Goal: Transaction & Acquisition: Book appointment/travel/reservation

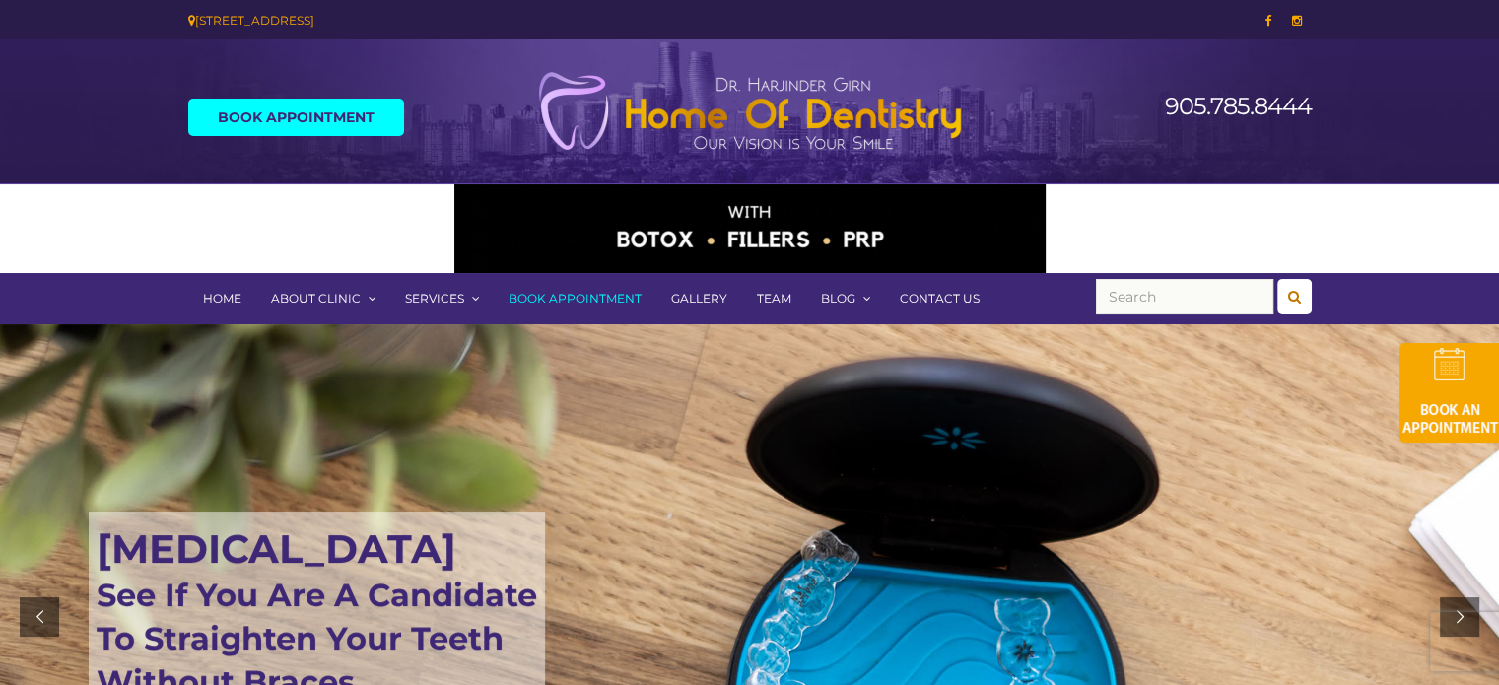
click at [580, 306] on link "Book Appointment" at bounding box center [575, 298] width 163 height 51
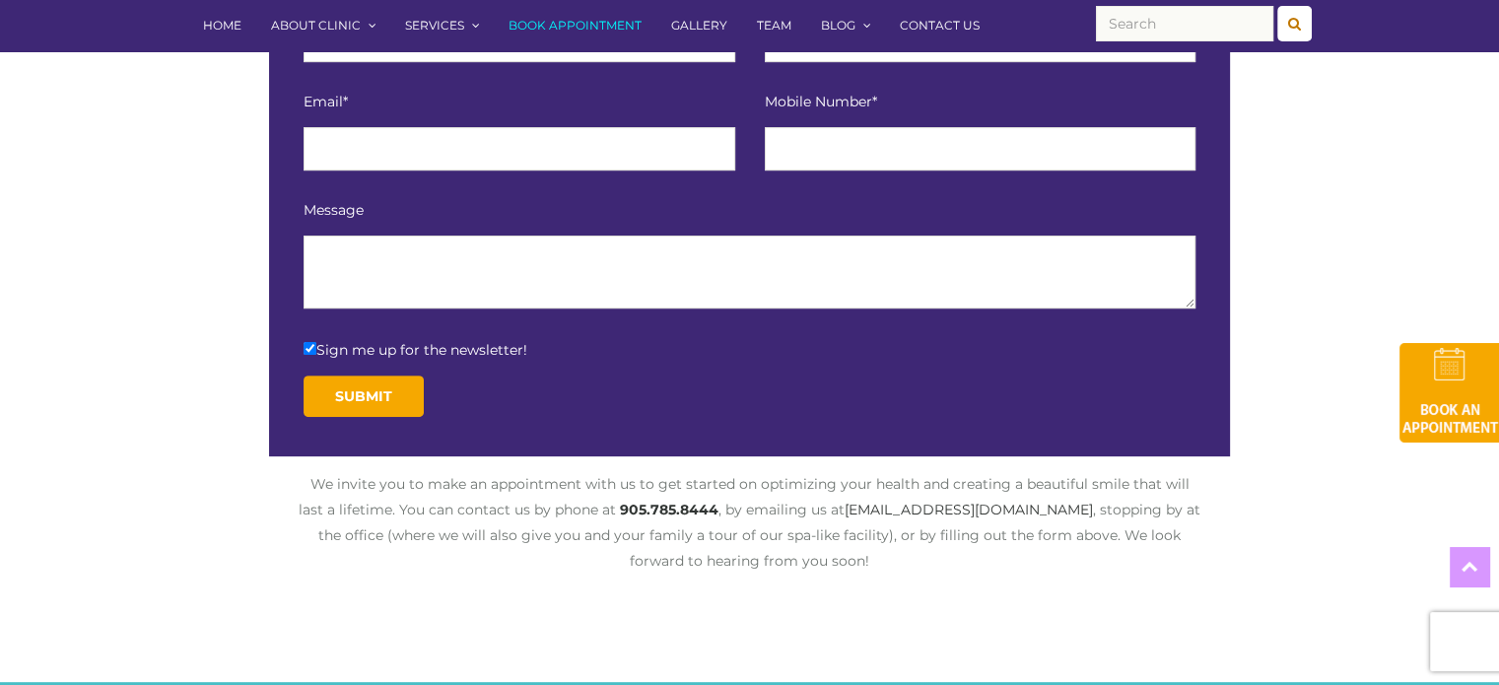
scroll to position [579, 0]
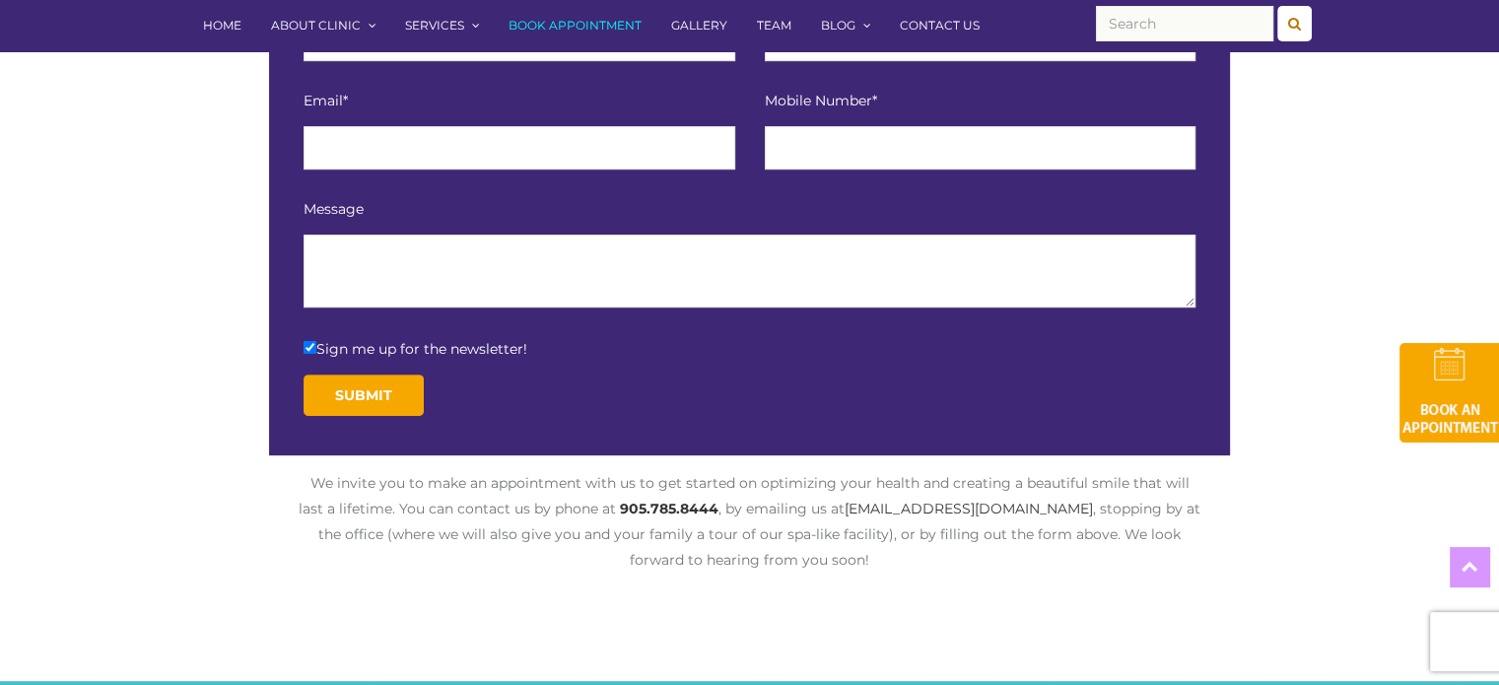
click at [314, 353] on label "Sign me up for the newsletter!" at bounding box center [416, 348] width 224 height 23
click at [314, 353] on input "Sign me up for the newsletter!" at bounding box center [310, 347] width 13 height 13
checkbox input "false"
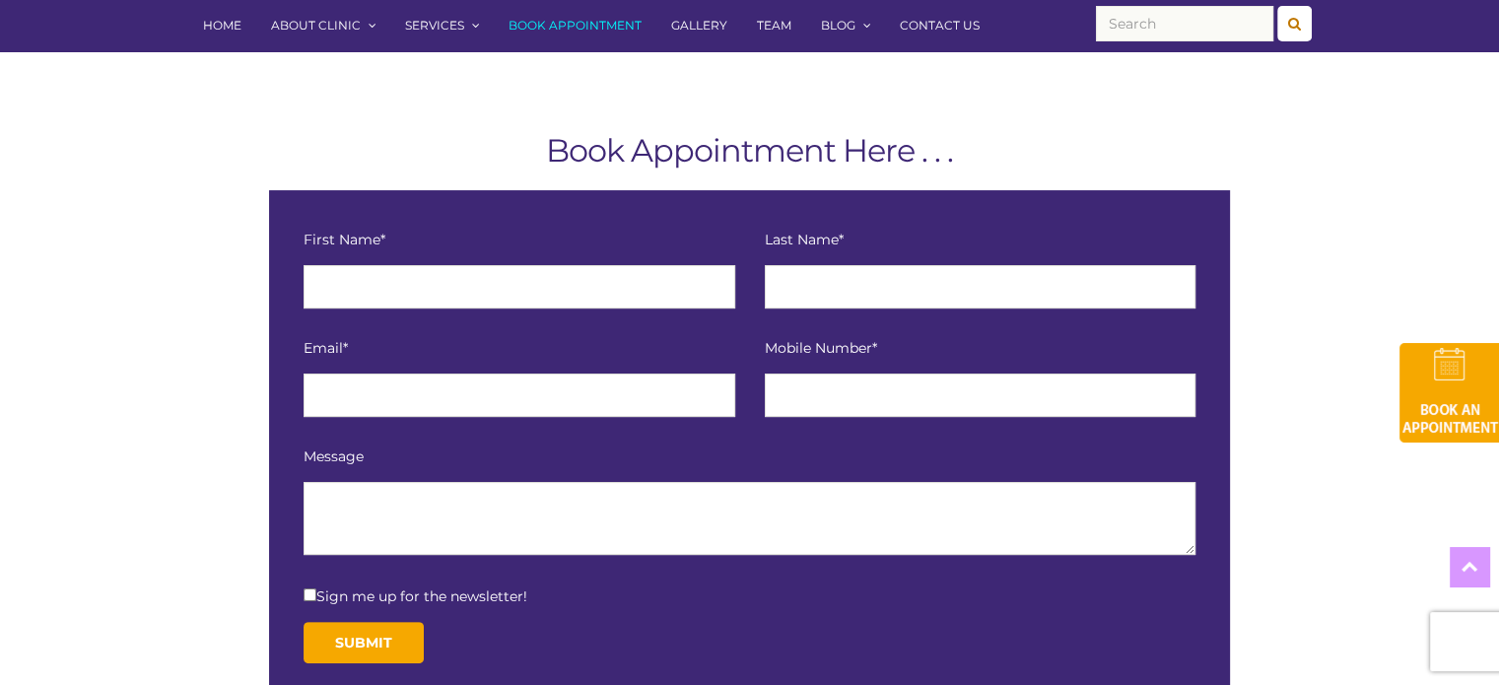
click at [1433, 404] on img at bounding box center [1450, 393] width 100 height 100
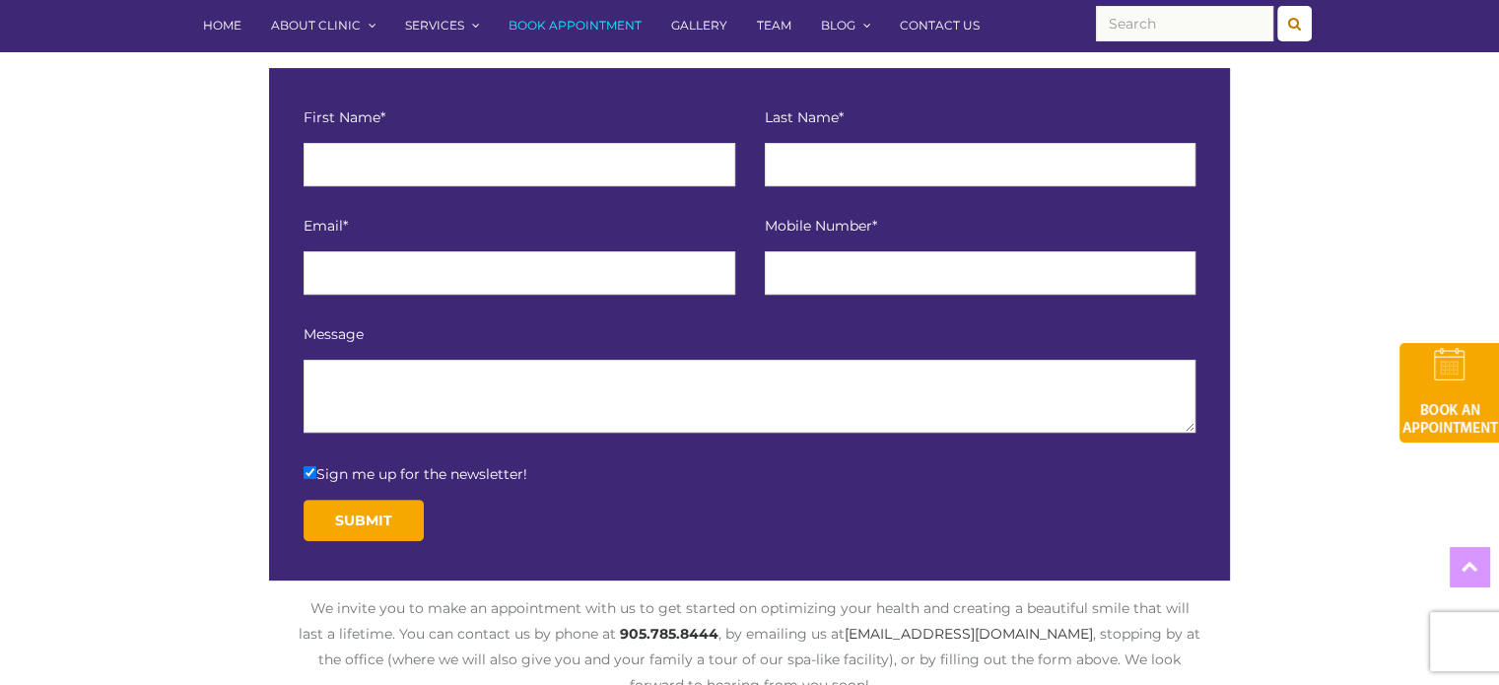
scroll to position [371, 0]
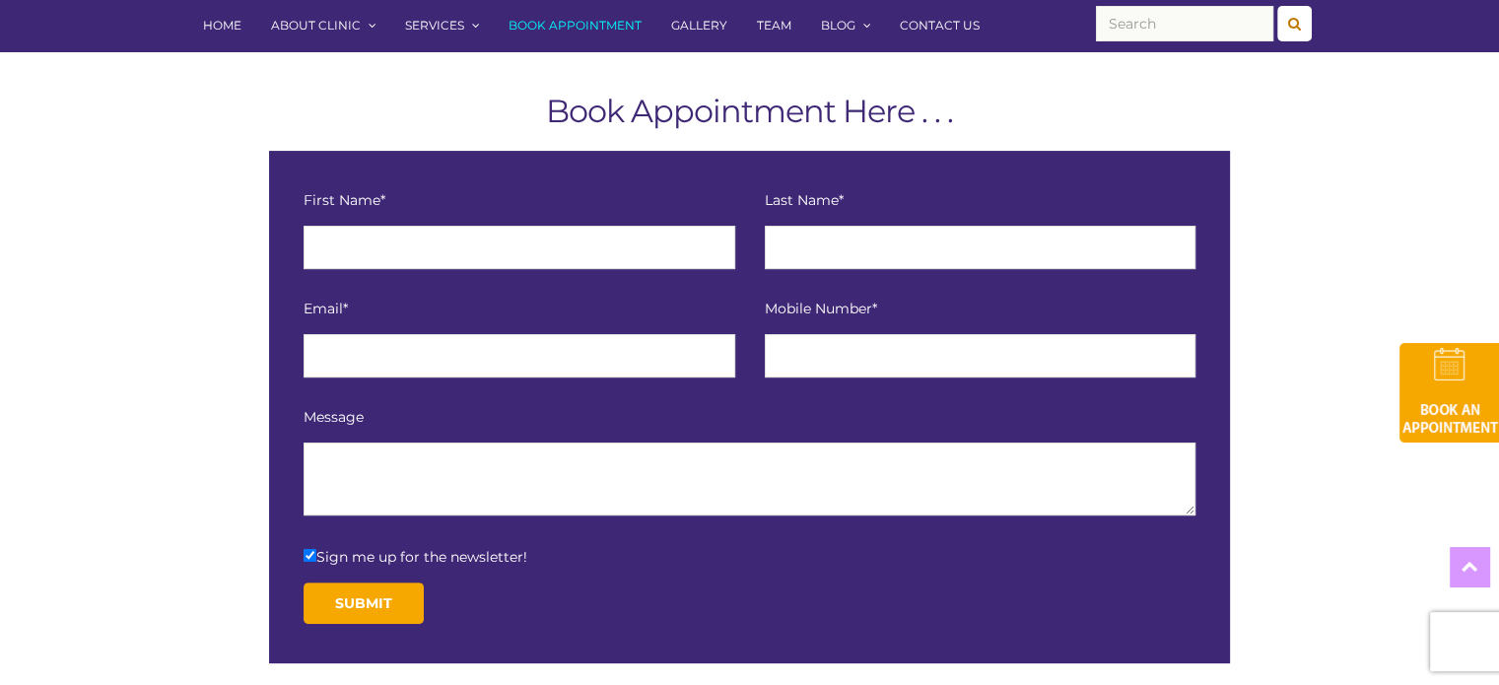
click at [460, 556] on span "Sign me up for the newsletter!" at bounding box center [421, 557] width 211 height 18
click at [316, 556] on input "Sign me up for the newsletter!" at bounding box center [310, 555] width 13 height 13
checkbox input "false"
click at [446, 253] on input "text" at bounding box center [520, 247] width 432 height 43
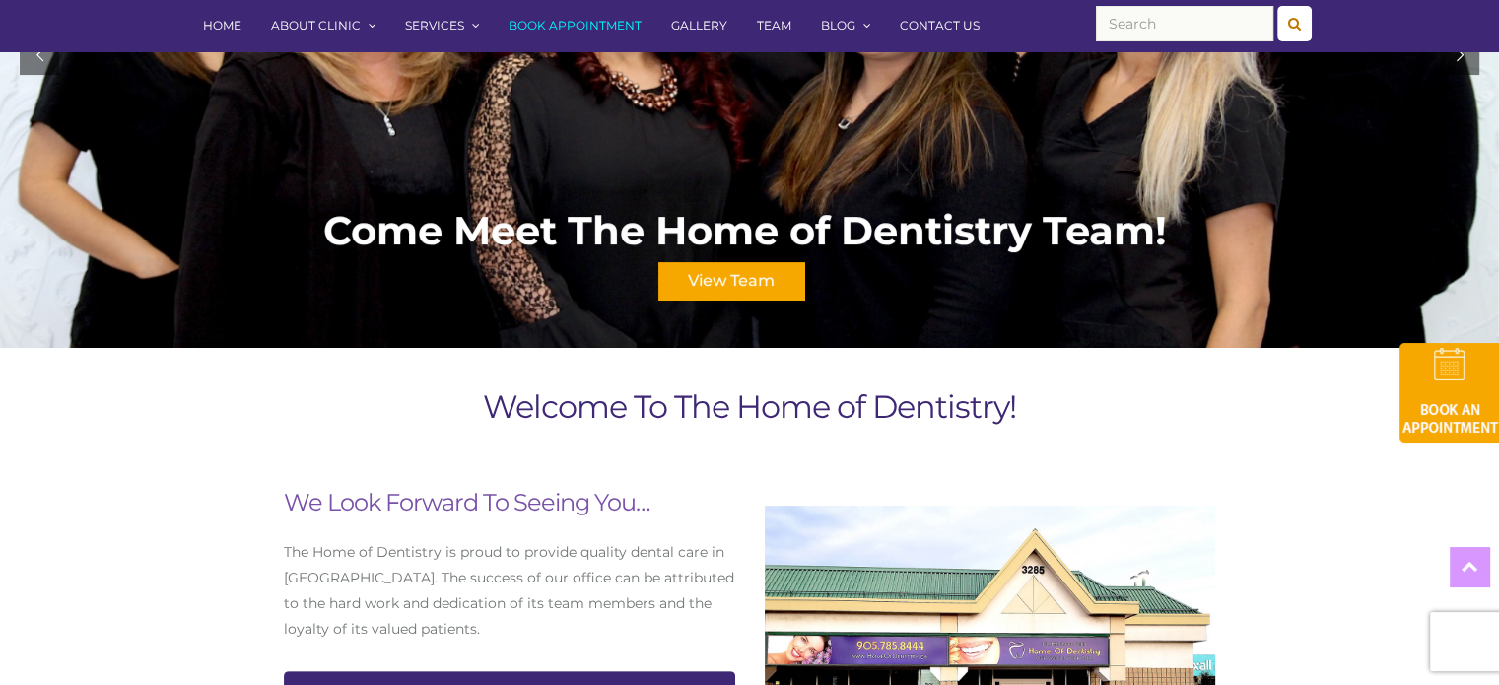
scroll to position [512, 0]
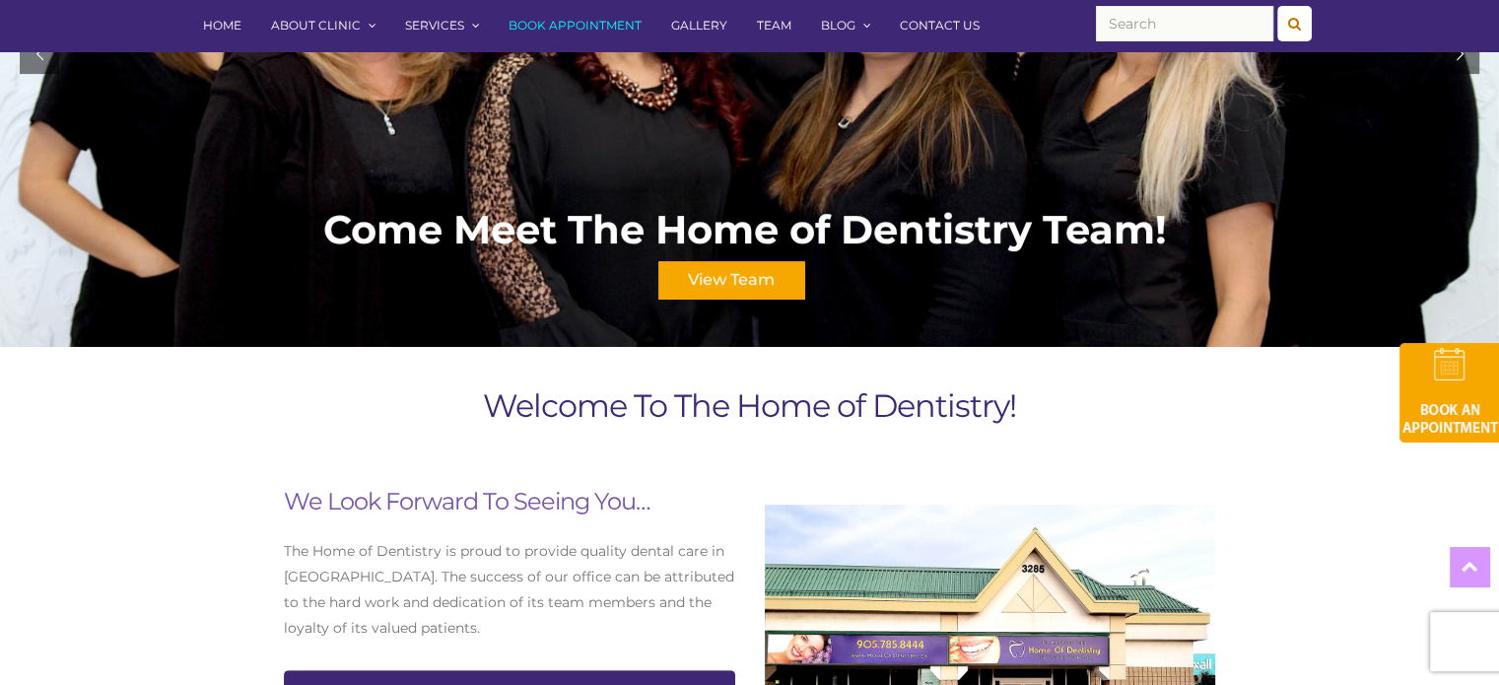
click at [1439, 414] on img at bounding box center [1450, 393] width 100 height 100
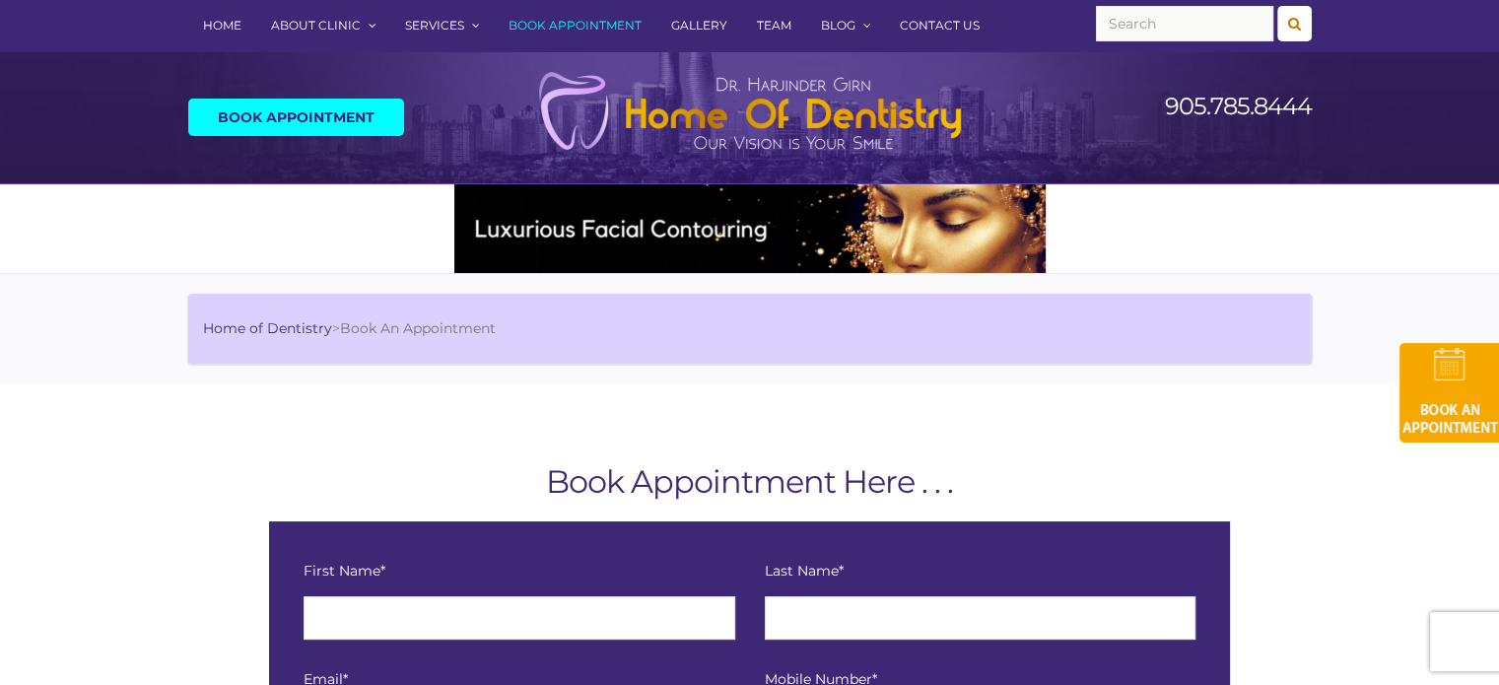
scroll to position [398, 0]
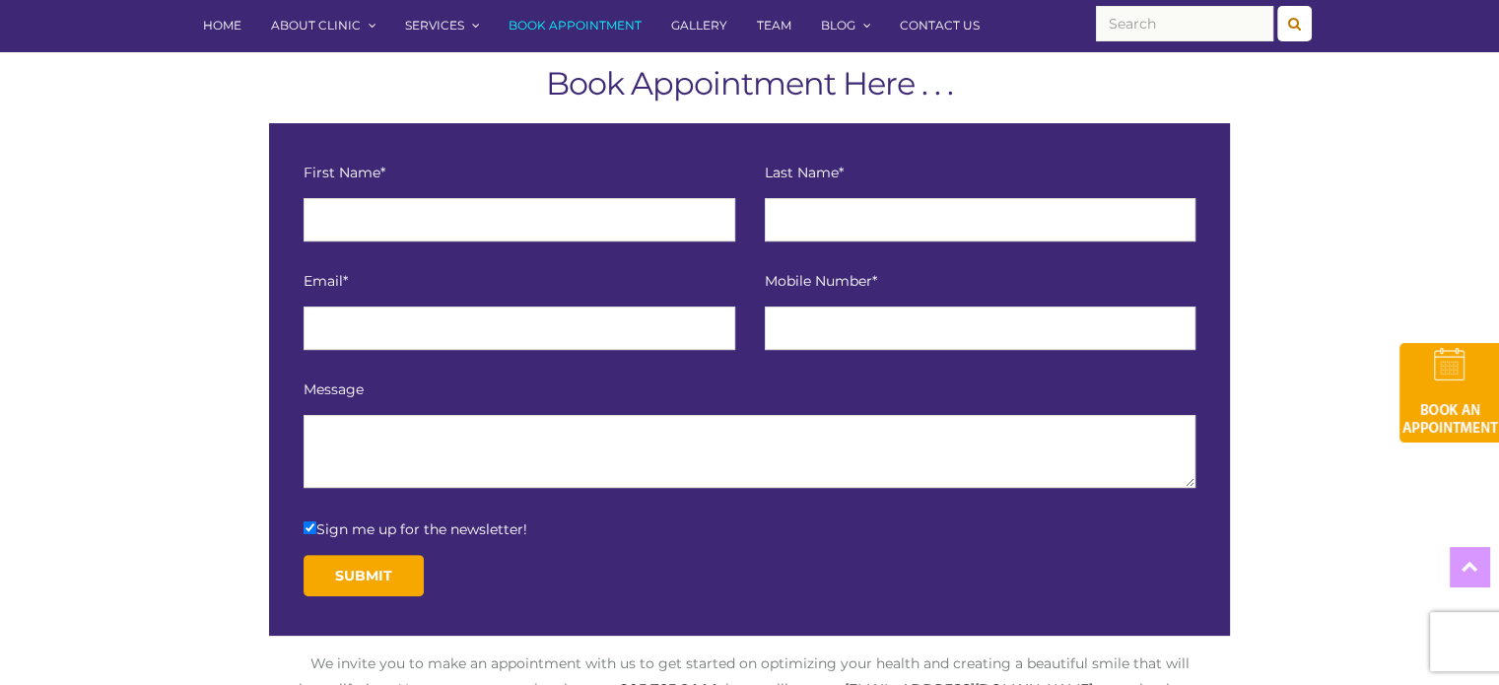
click at [334, 521] on span "Sign me up for the newsletter!" at bounding box center [421, 529] width 211 height 18
click at [316, 521] on input "Sign me up for the newsletter!" at bounding box center [310, 527] width 13 height 13
checkbox input "false"
click at [379, 232] on input "text" at bounding box center [520, 219] width 432 height 43
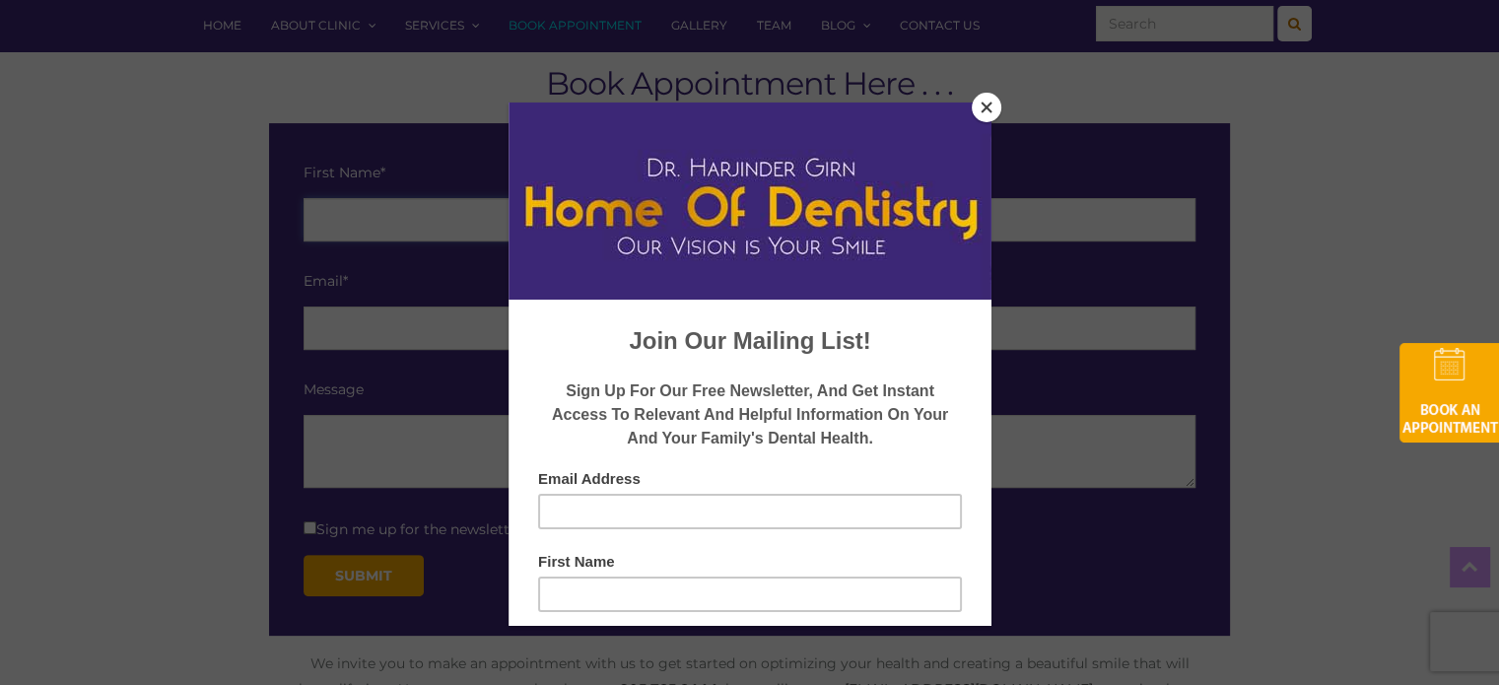
type input "[PERSON_NAME]"
type input "[EMAIL_ADDRESS][DOMAIN_NAME]"
type input "6475694738"
click at [997, 106] on button "Close" at bounding box center [987, 108] width 30 height 30
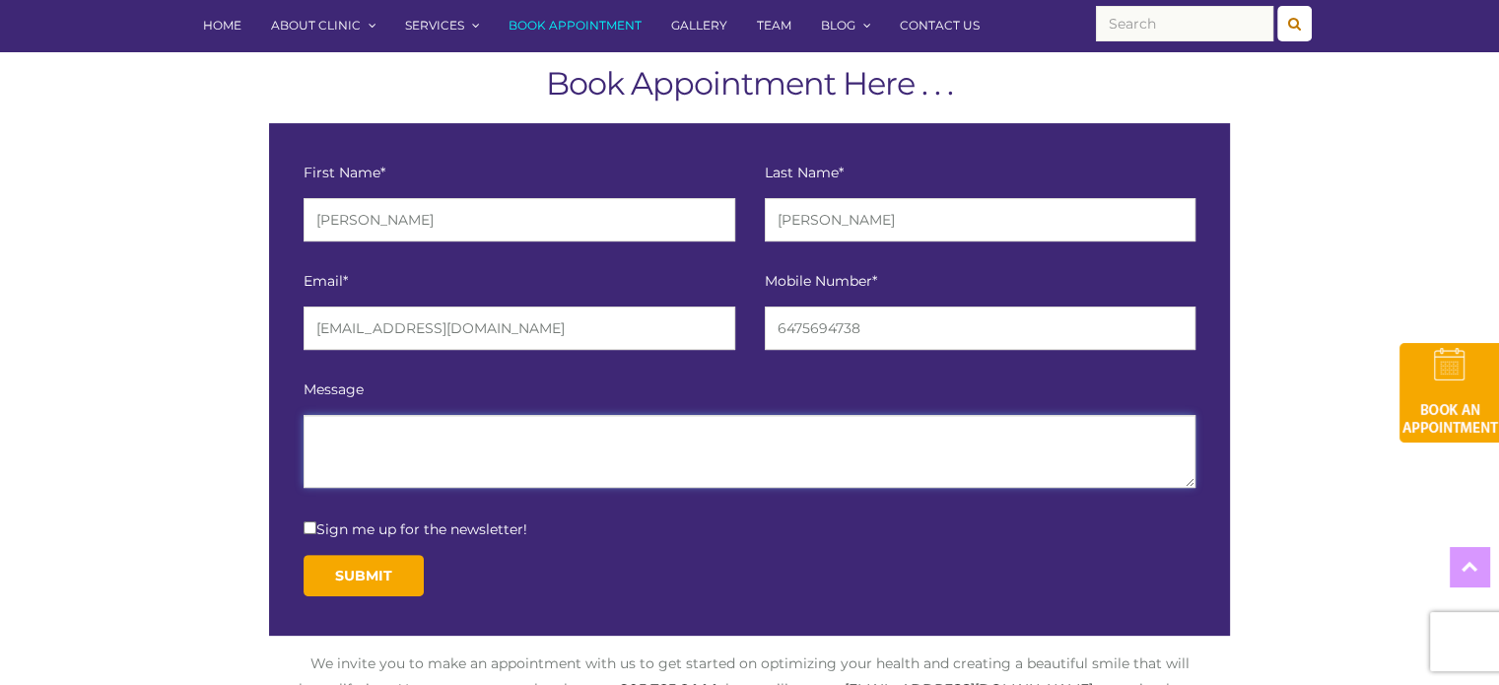
click at [543, 444] on textarea at bounding box center [750, 451] width 892 height 73
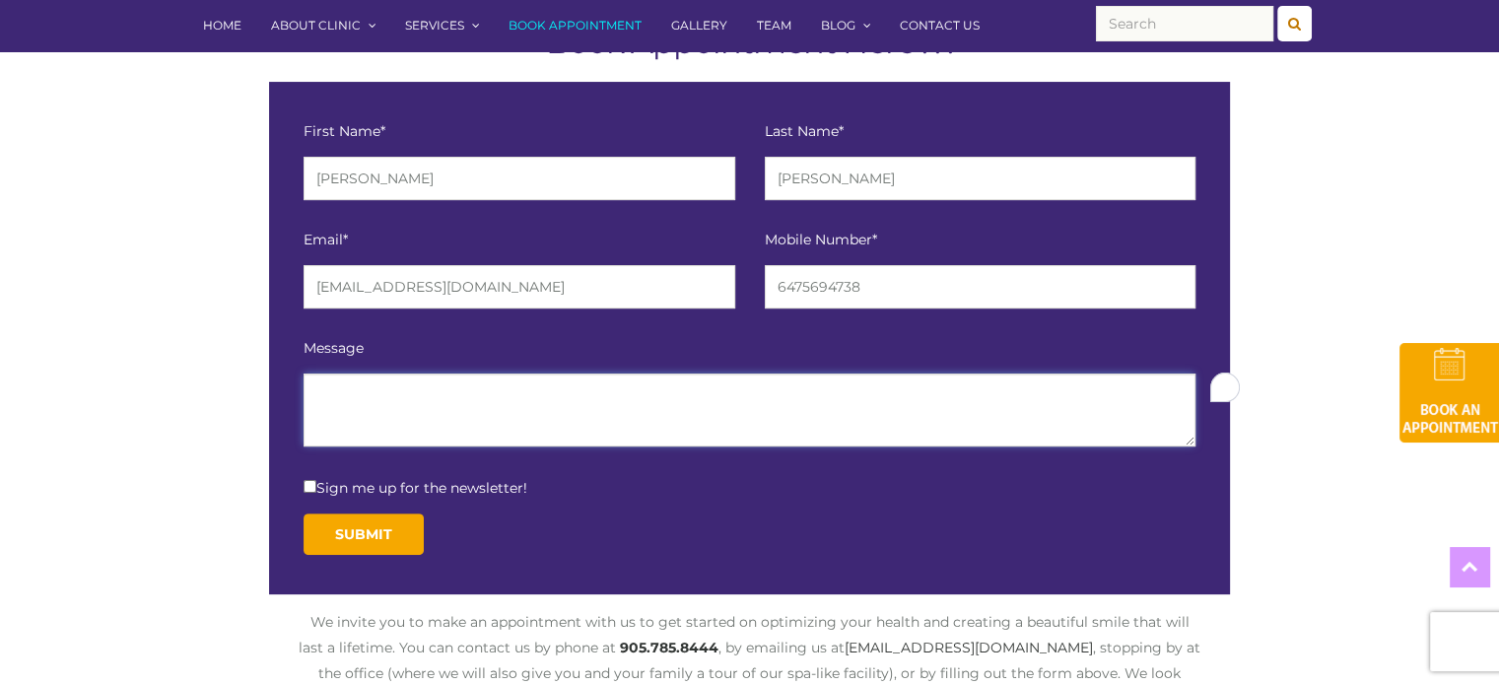
scroll to position [442, 0]
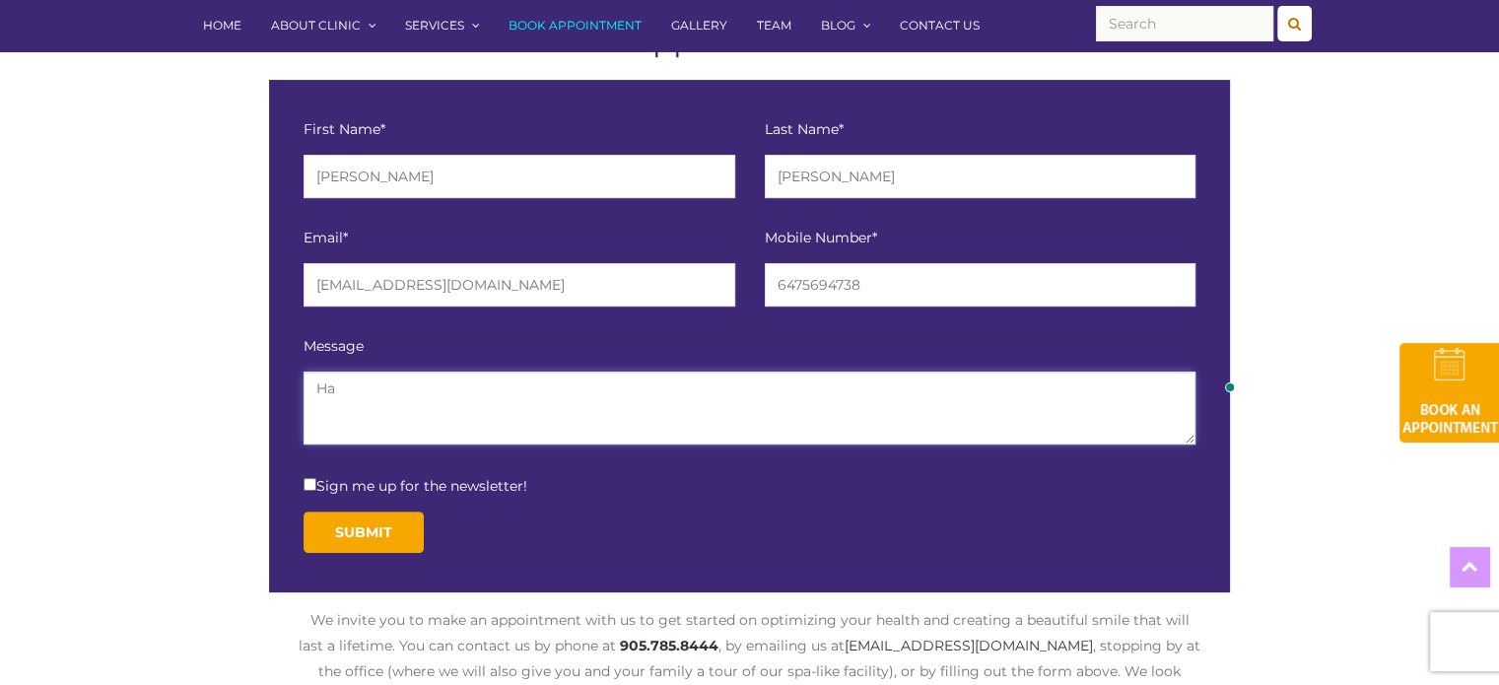
type textarea "H"
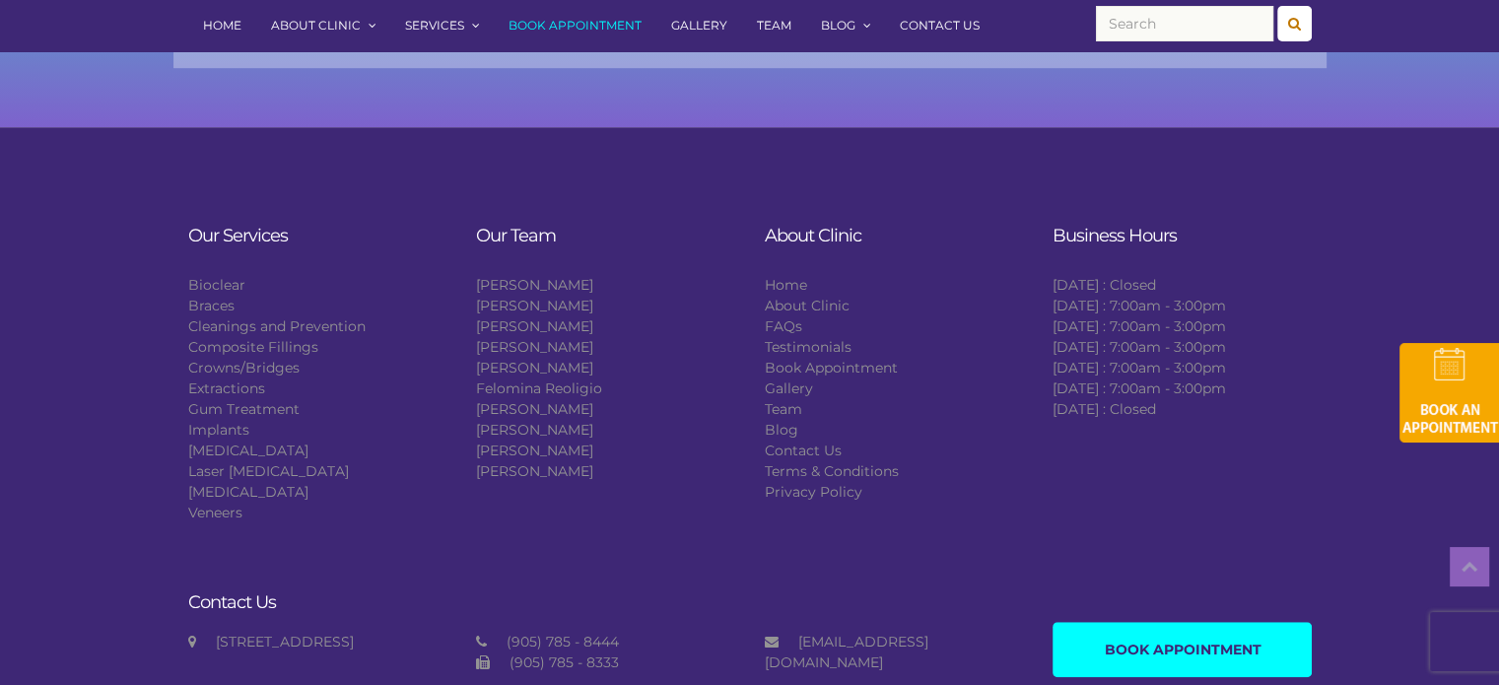
scroll to position [1490, 0]
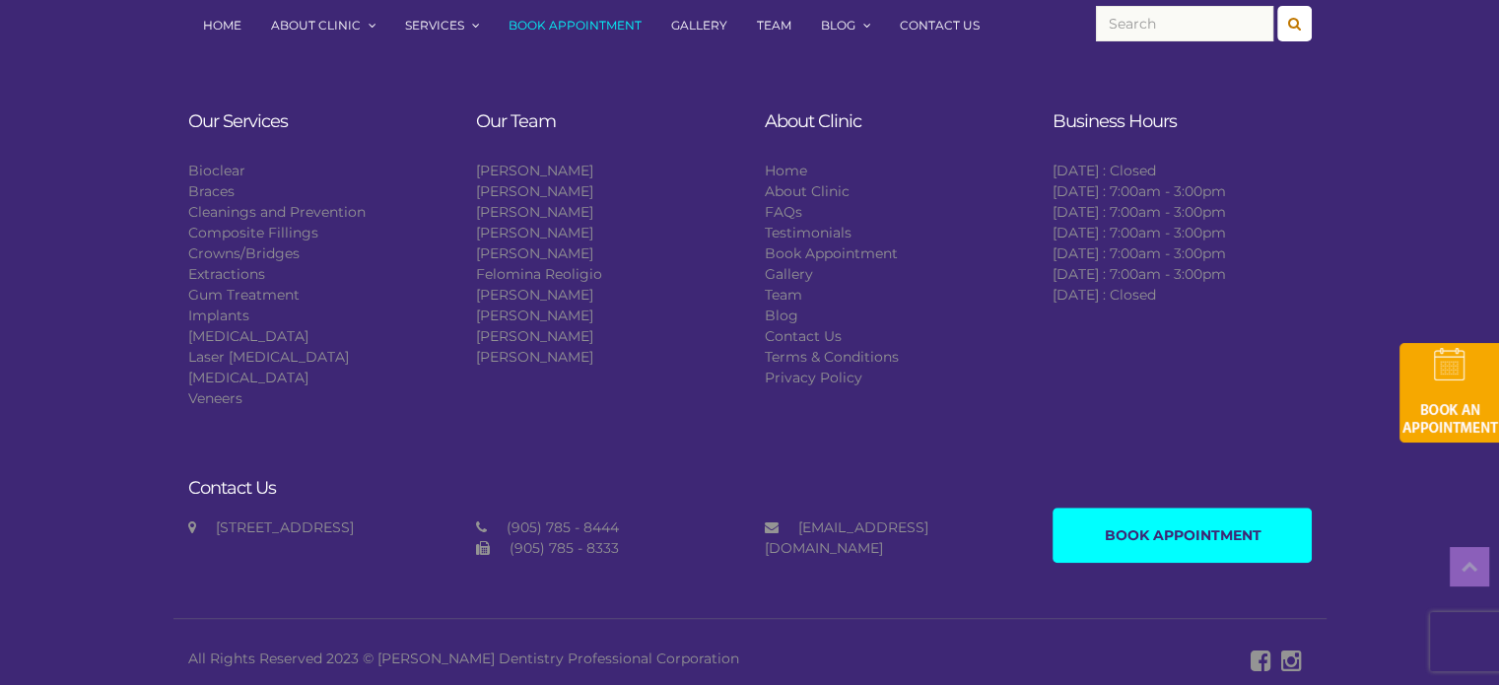
type textarea "I have pain not sure about exact location, but it is near implanted teeth."
drag, startPoint x: 623, startPoint y: 522, endPoint x: 508, endPoint y: 523, distance: 115.3
click at [508, 523] on div "(905) 785 - 8444" at bounding box center [605, 528] width 258 height 21
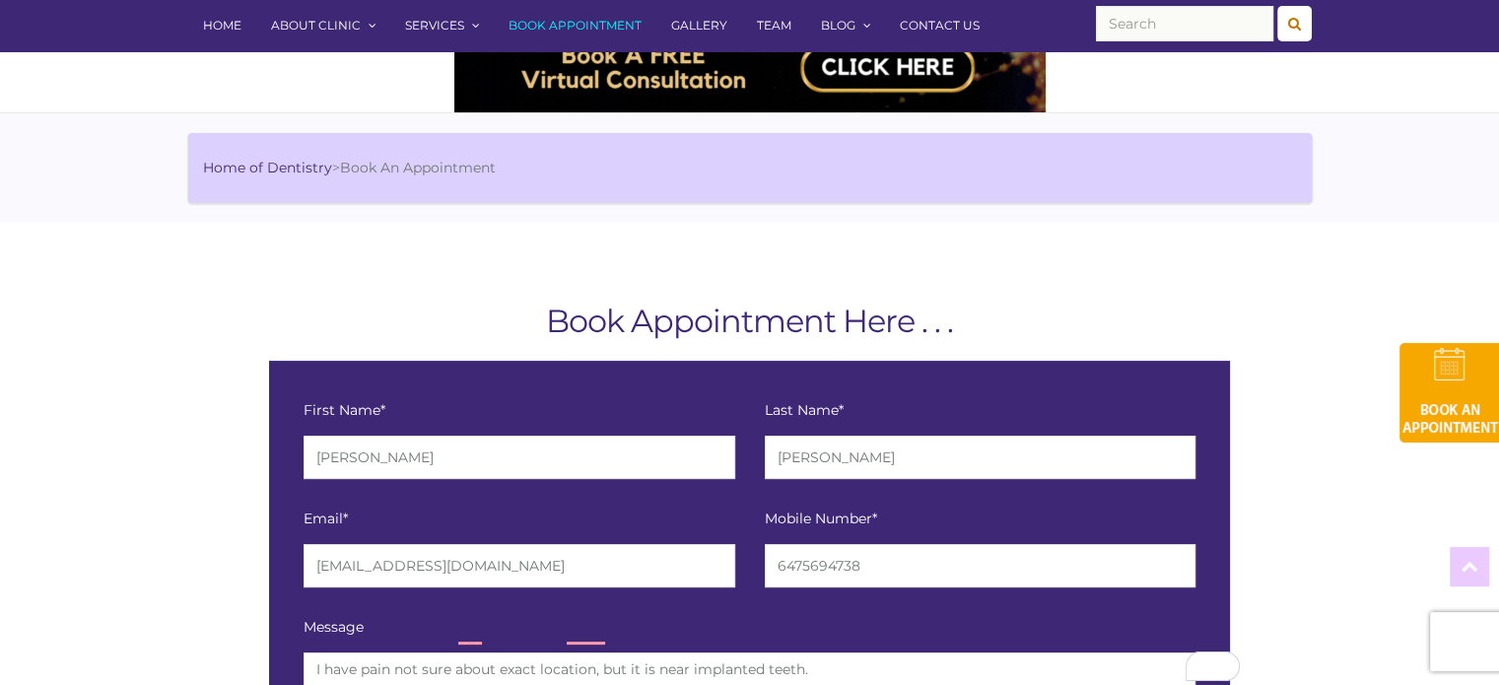
scroll to position [0, 0]
